Goal: Entertainment & Leisure: Consume media (video, audio)

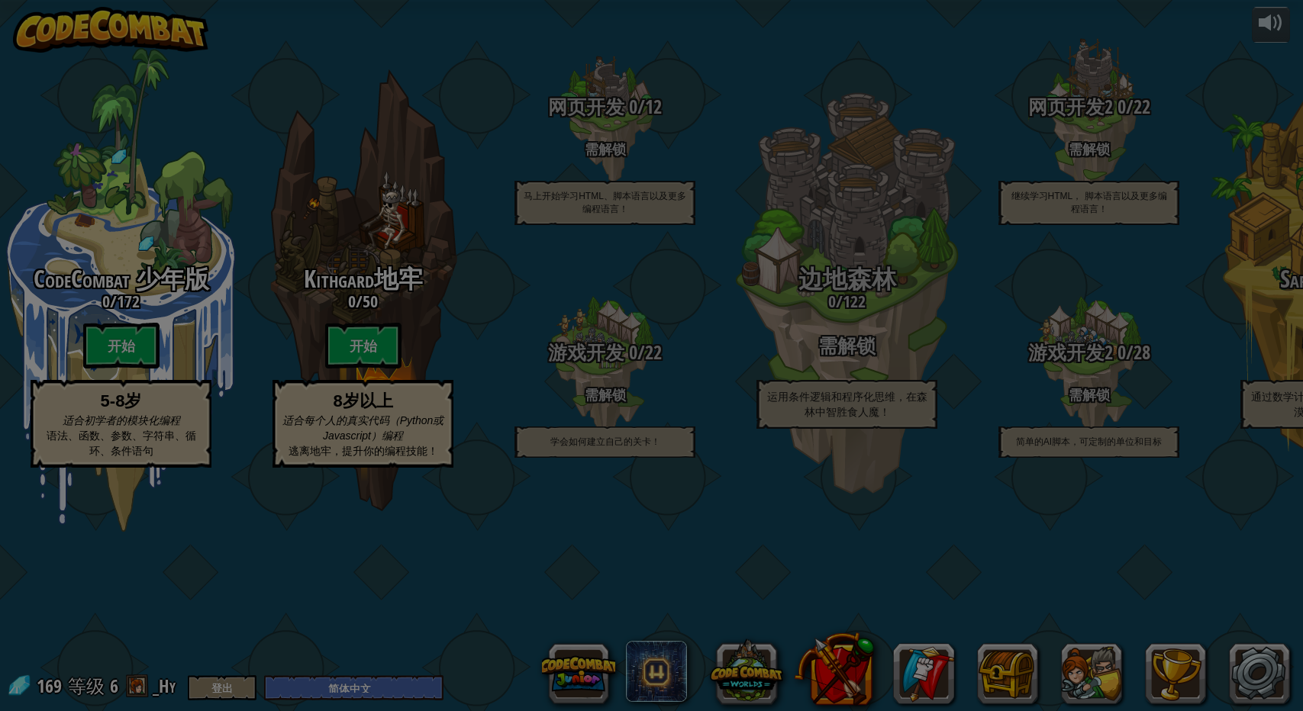
select select "zh-HANS"
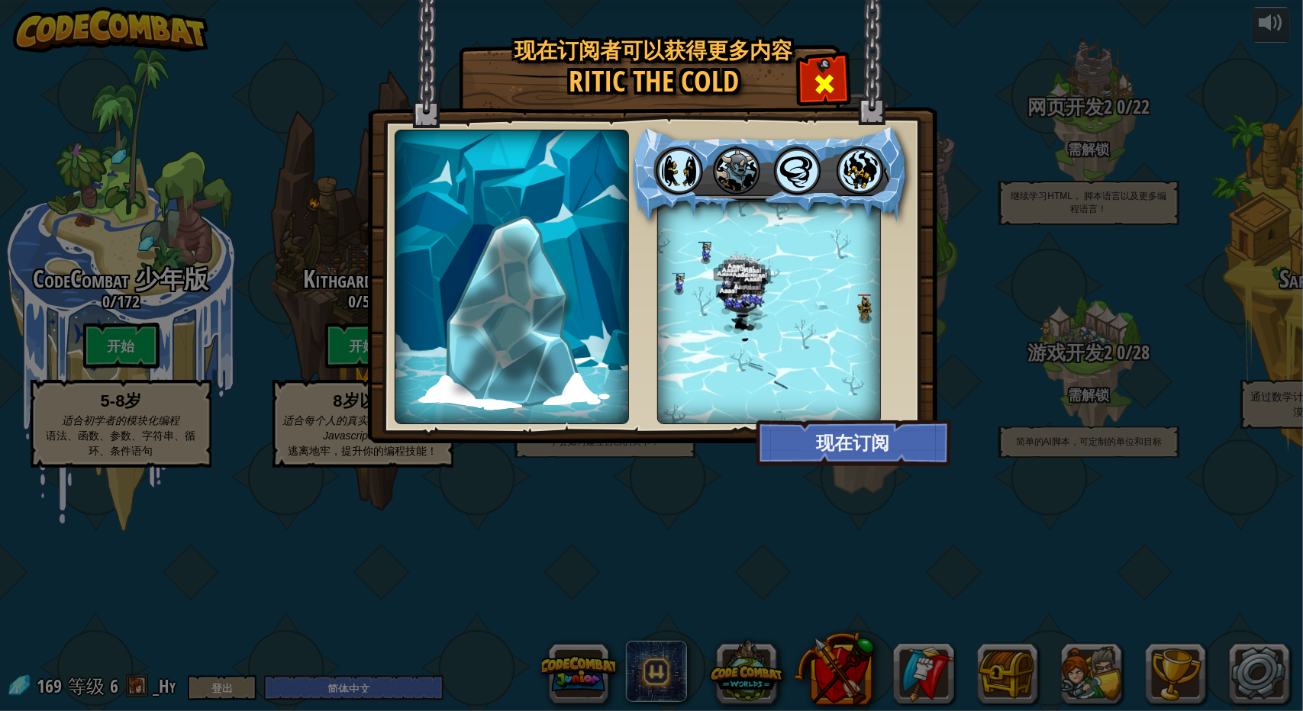
click at [824, 91] on span at bounding box center [824, 84] width 24 height 24
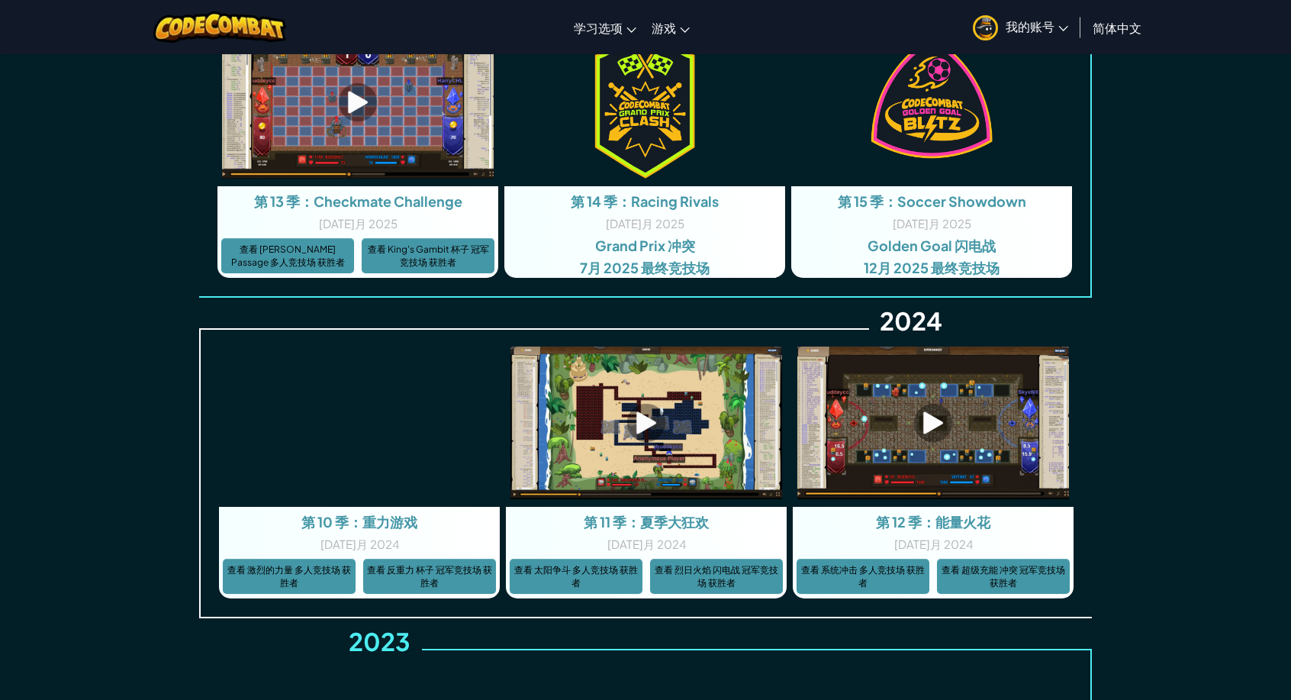
scroll to position [2977, 0]
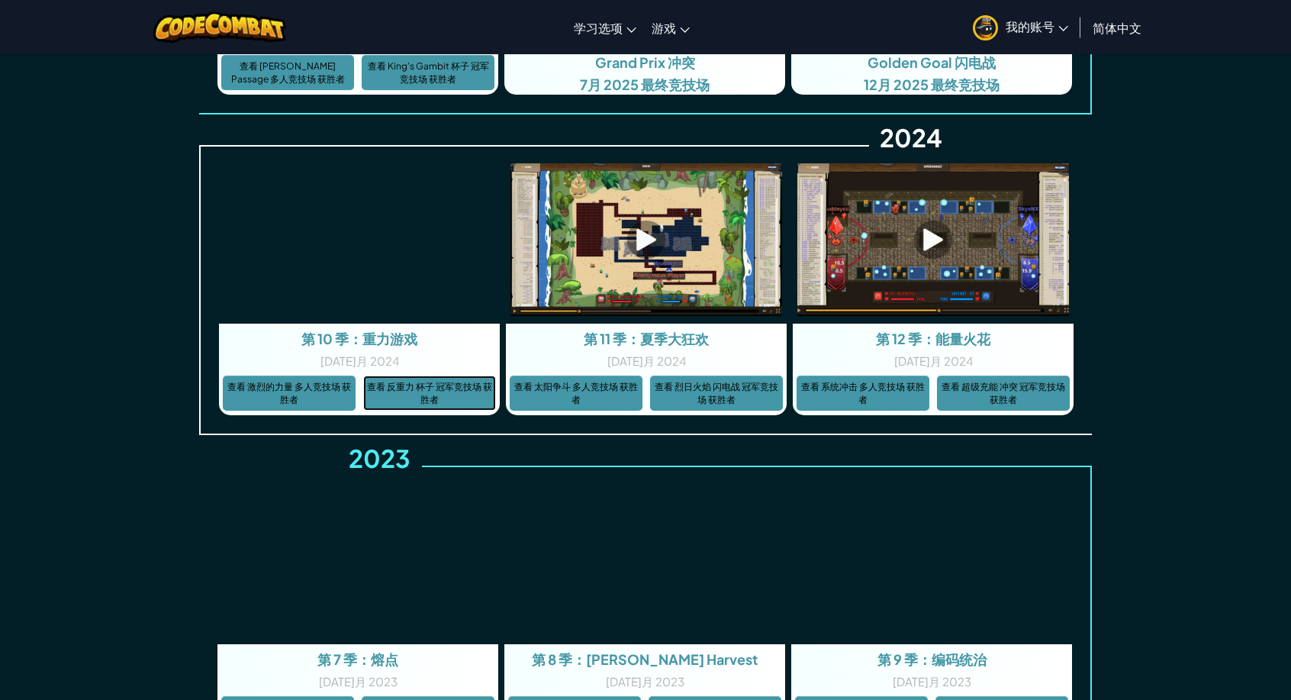
click at [405, 385] on link "查看 反重力 杯子 冠军竞技场 获胜者" at bounding box center [429, 393] width 133 height 35
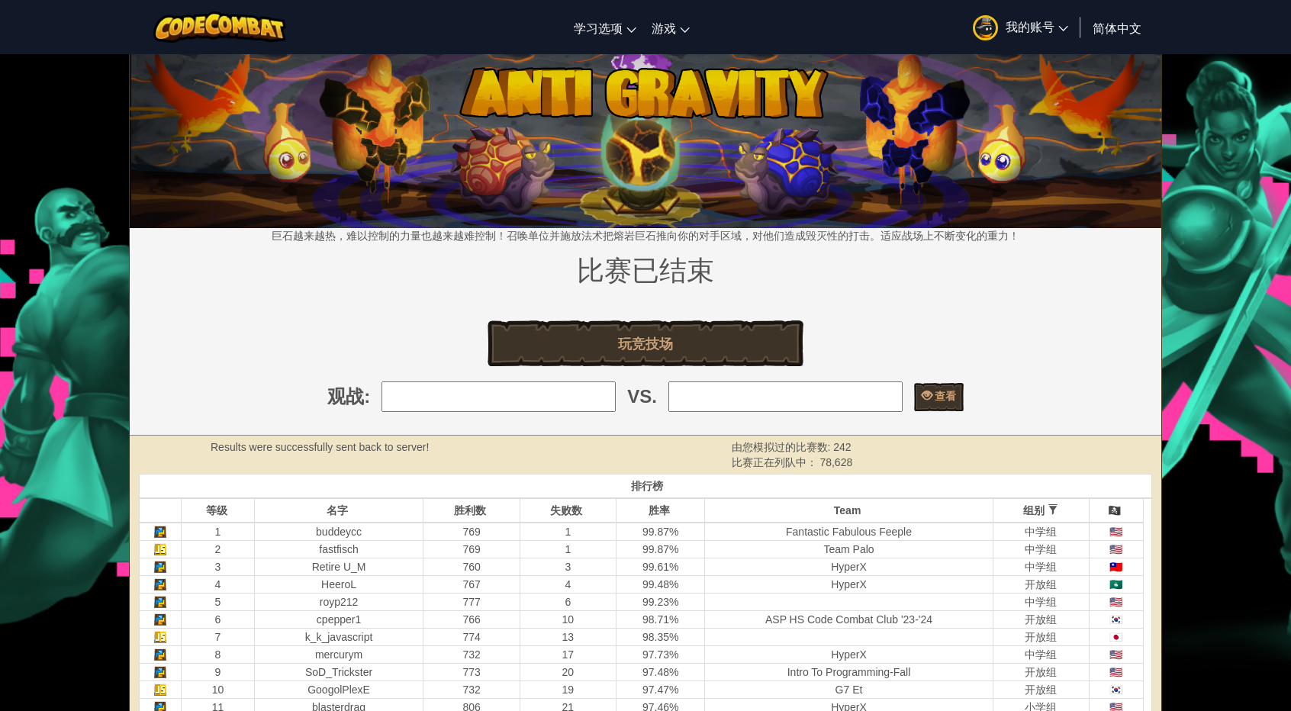
click at [546, 382] on input "search" at bounding box center [499, 397] width 234 height 31
type input "1: buddeycc"
click at [727, 382] on input "search" at bounding box center [786, 397] width 234 height 31
type input "2: fastfisch"
click at [940, 388] on span "查看" at bounding box center [945, 395] width 24 height 15
